Goal: Task Accomplishment & Management: Complete application form

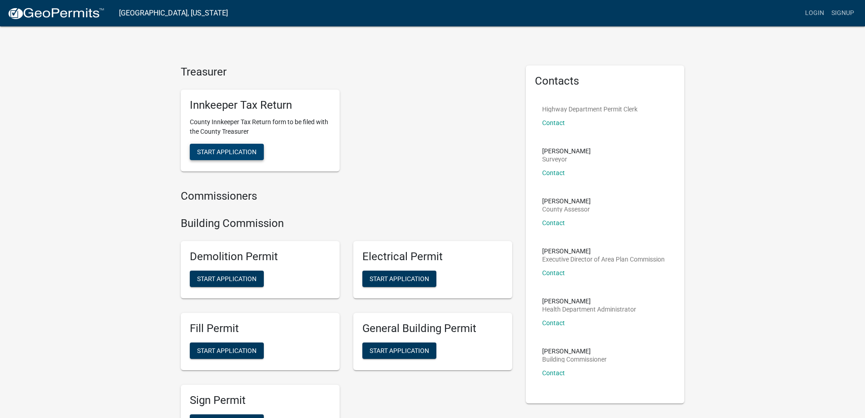
click at [248, 149] on span "Start Application" at bounding box center [227, 151] width 60 height 7
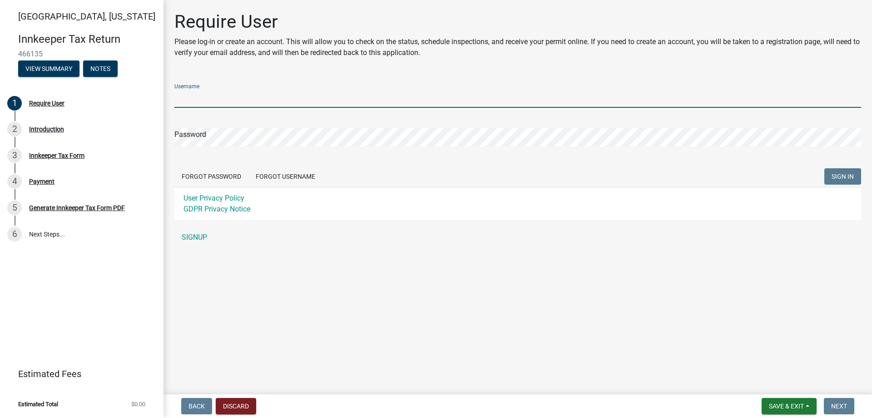
click at [209, 95] on input "Username" at bounding box center [517, 98] width 687 height 19
type input "econo"
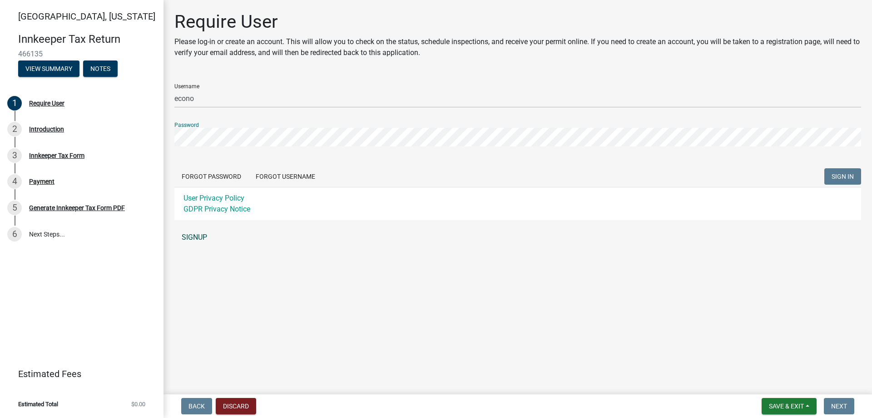
click at [194, 238] on div "Username econo Password Forgot Password Forgot Username SIGN IN User Privacy Po…" at bounding box center [517, 161] width 687 height 170
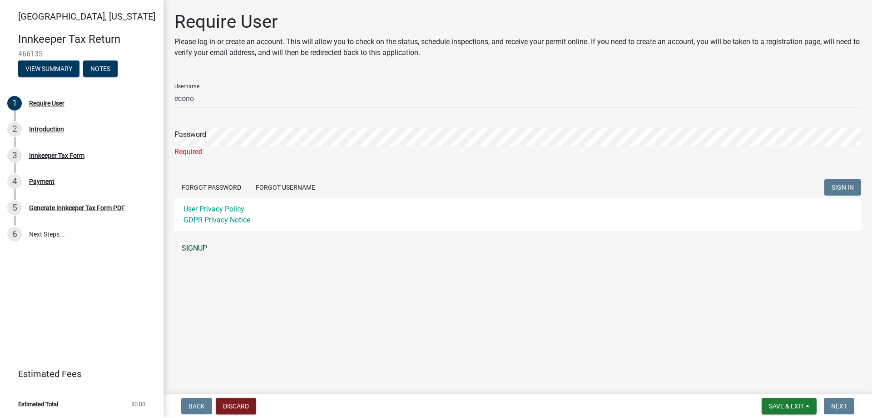
click at [197, 249] on link "SIGNUP" at bounding box center [517, 248] width 687 height 18
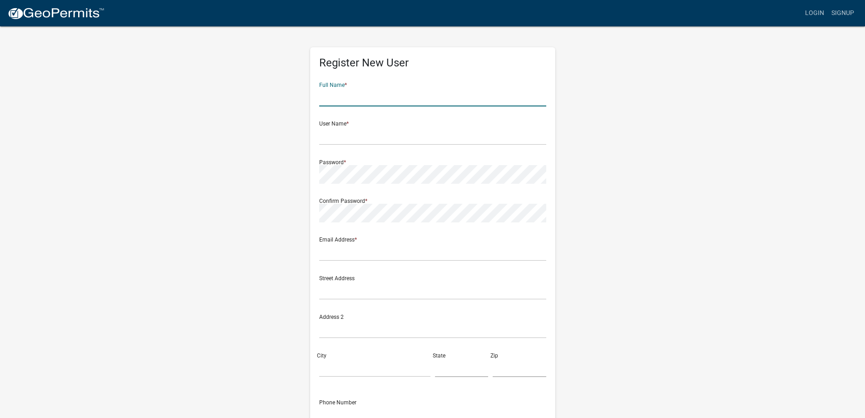
click at [367, 101] on input "text" at bounding box center [432, 97] width 227 height 19
type input "Andy Patel"
type input "ashilsai19@gmail.com"
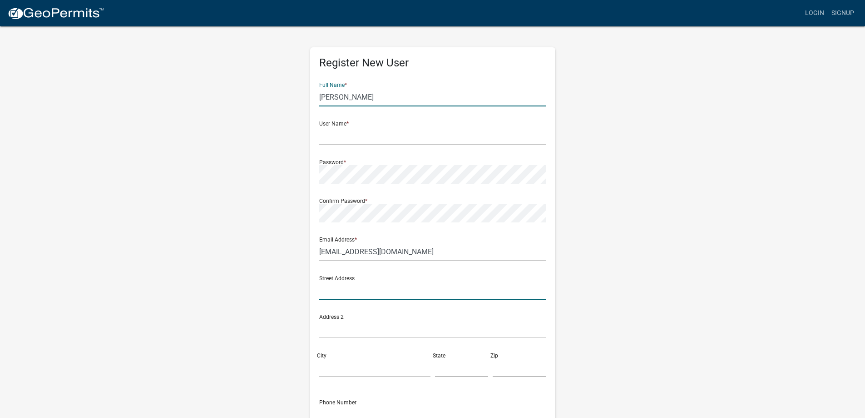
type input "4320 South St"
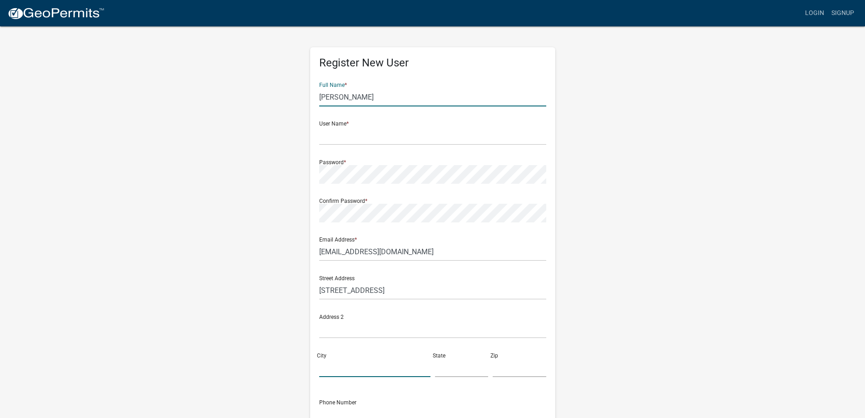
type input "lafayette"
type input "IN"
type input "47905"
type input "8042454607"
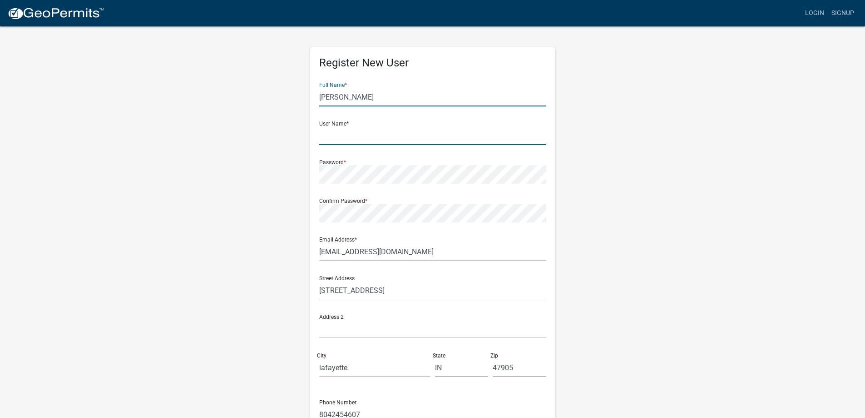
click at [358, 132] on input "text" at bounding box center [432, 135] width 227 height 19
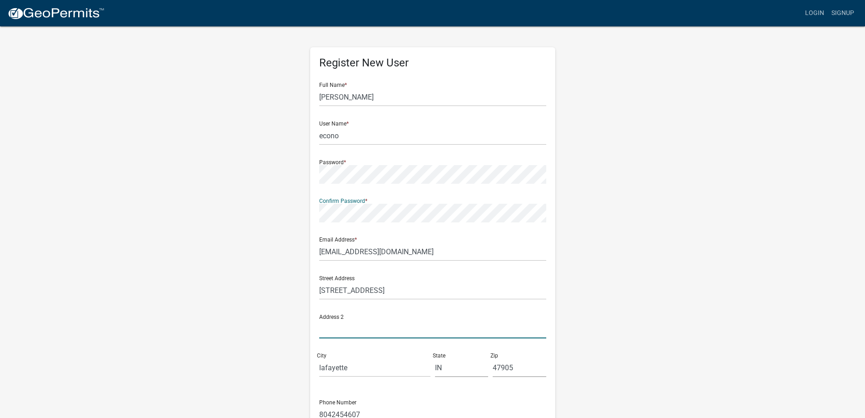
click at [354, 328] on input "text" at bounding box center [432, 328] width 227 height 19
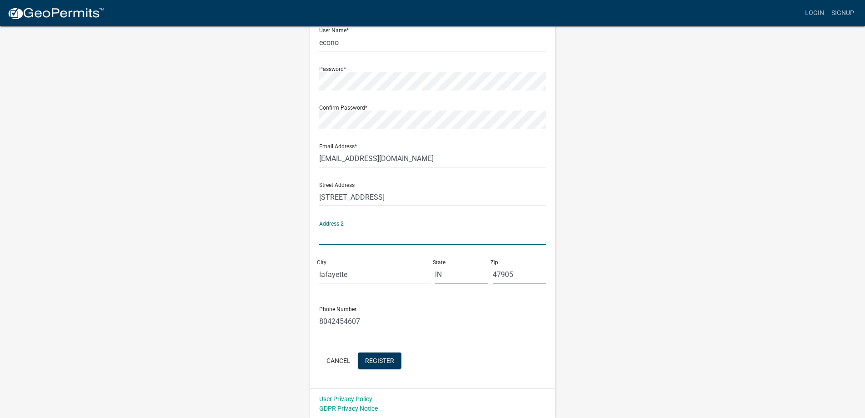
scroll to position [94, 0]
click at [375, 360] on span "Register" at bounding box center [379, 358] width 29 height 7
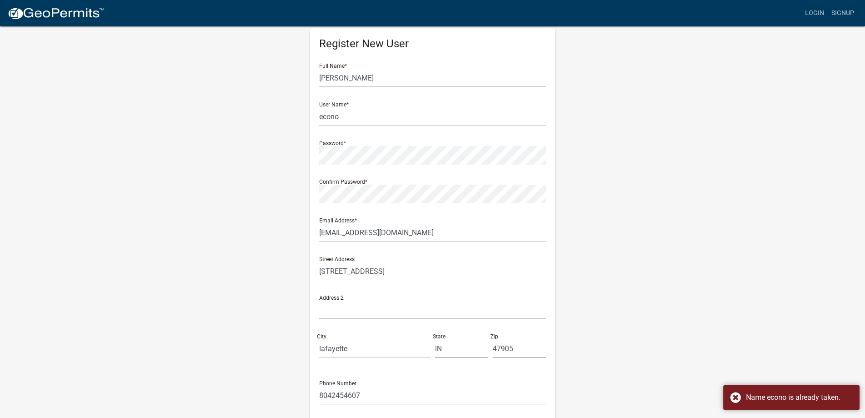
scroll to position [0, 0]
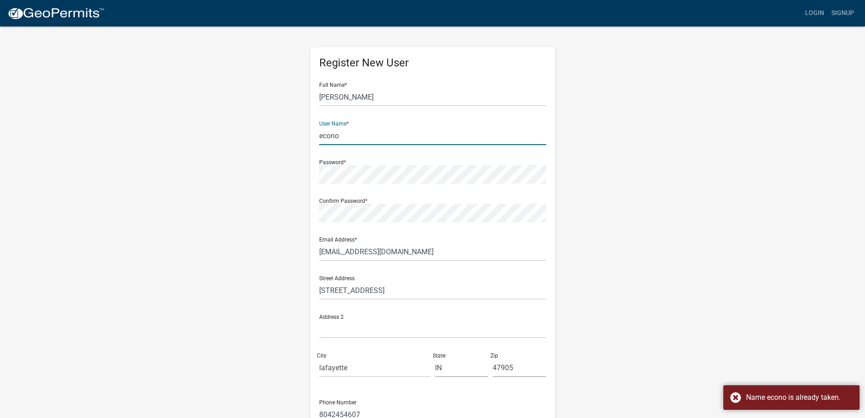
click at [353, 137] on input "econo" at bounding box center [432, 135] width 227 height 19
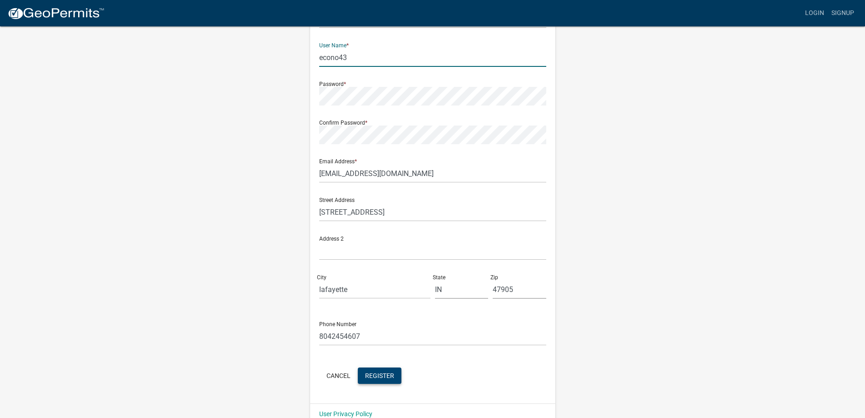
scroll to position [94, 0]
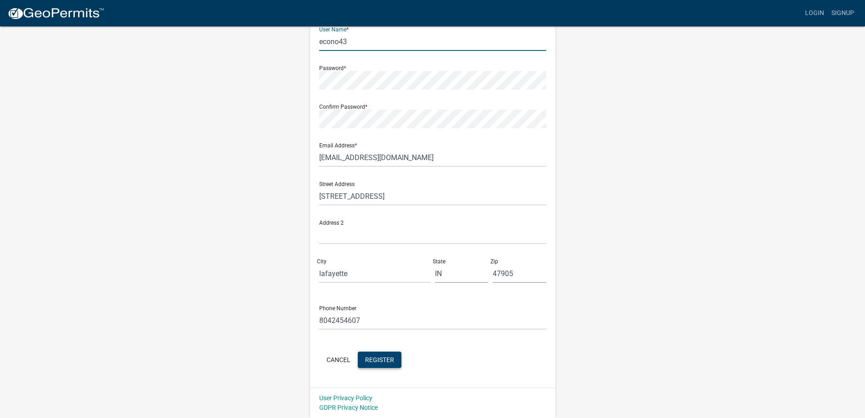
type input "econo43"
click at [392, 361] on span "Register" at bounding box center [379, 358] width 29 height 7
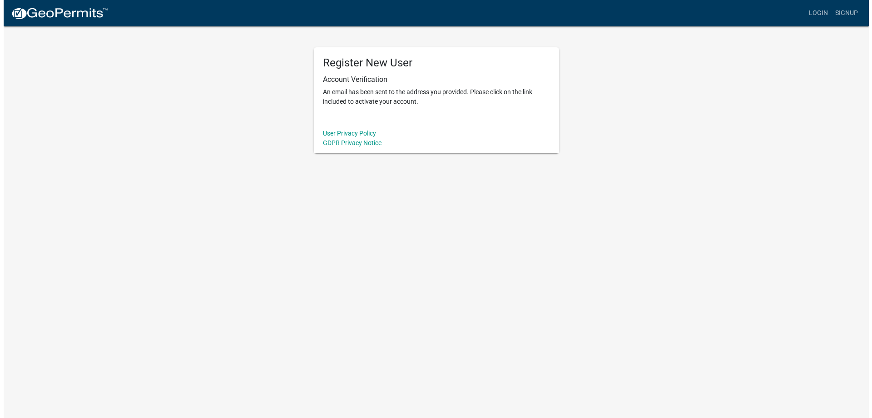
scroll to position [0, 0]
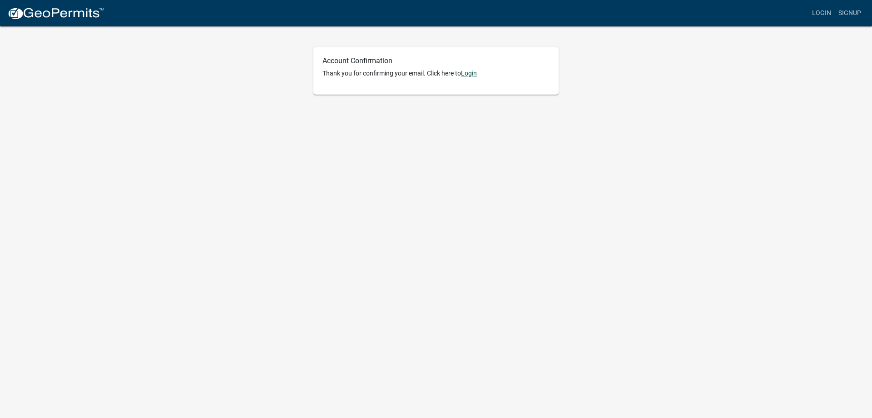
click at [469, 75] on link "Login" at bounding box center [469, 73] width 16 height 7
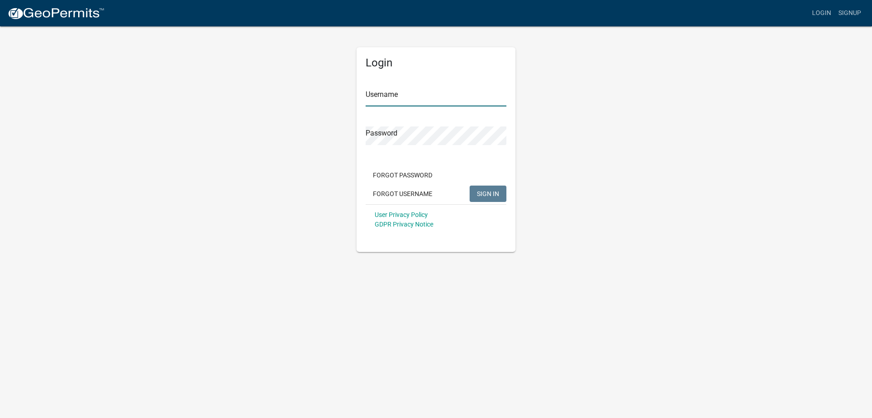
type input "econo43"
click at [482, 190] on span "SIGN IN" at bounding box center [488, 192] width 22 height 7
